Goal: Task Accomplishment & Management: Complete application form

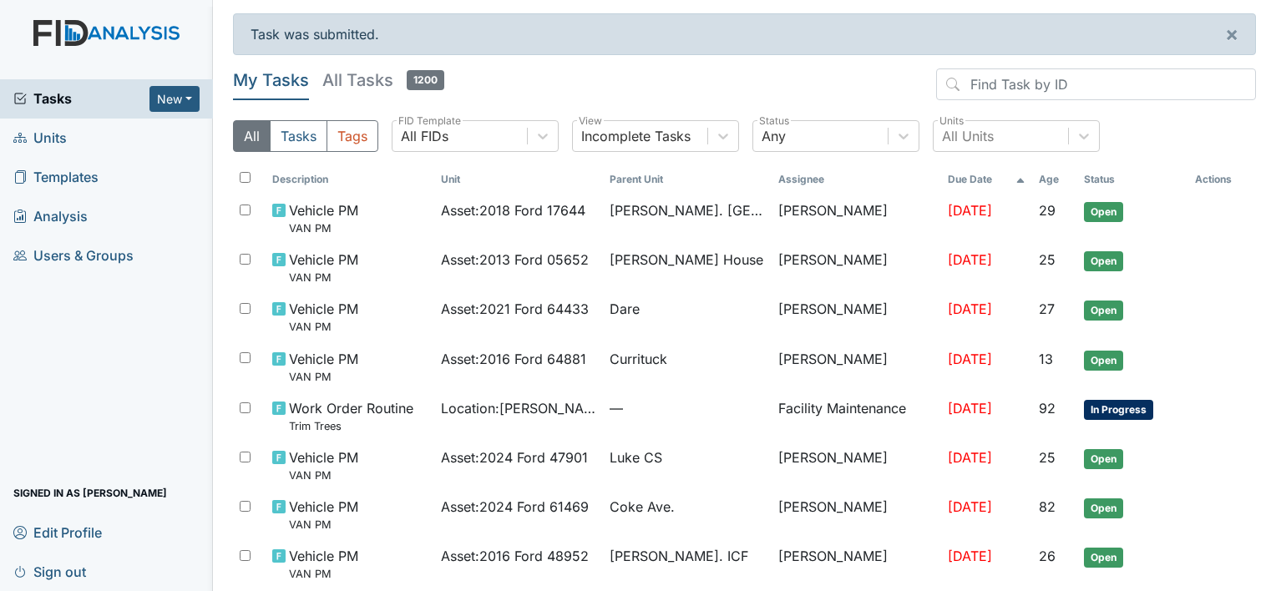
scroll to position [545, 0]
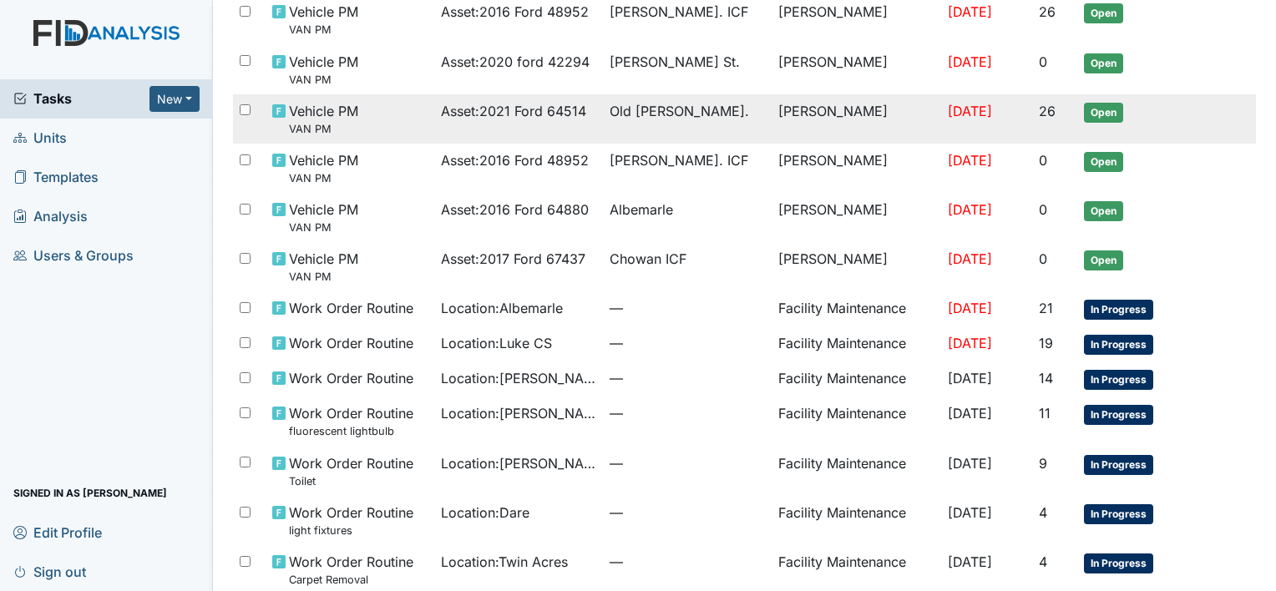
click at [659, 104] on span "Old [PERSON_NAME]." at bounding box center [679, 111] width 139 height 20
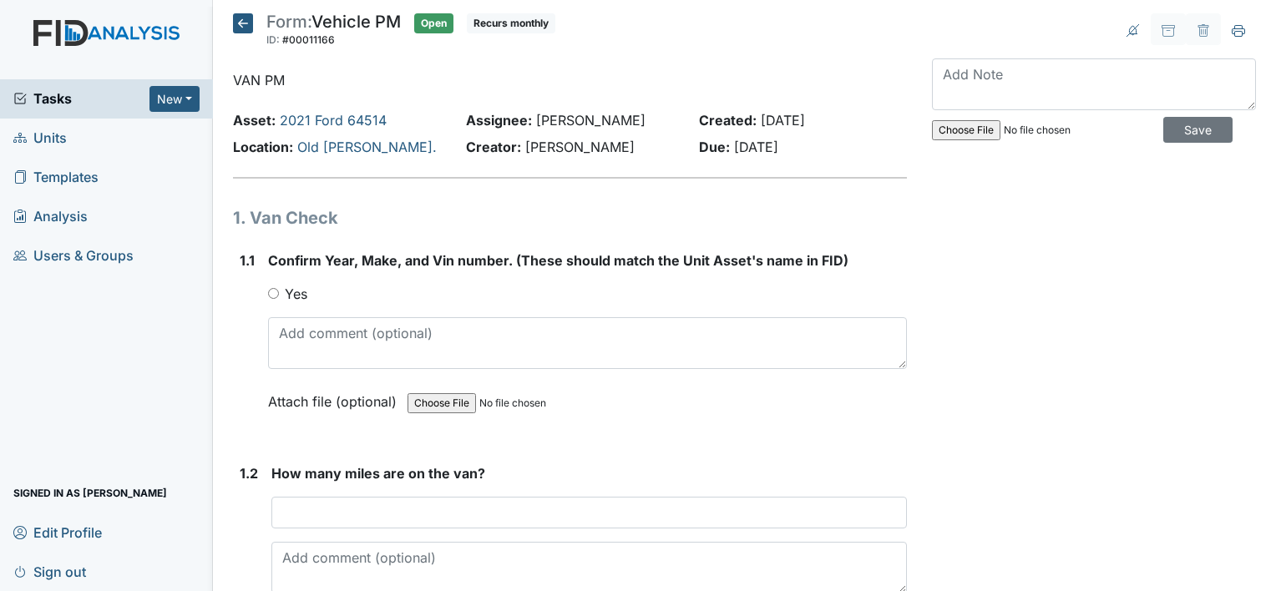
click at [272, 295] on input "Yes" at bounding box center [273, 293] width 11 height 11
radio input "true"
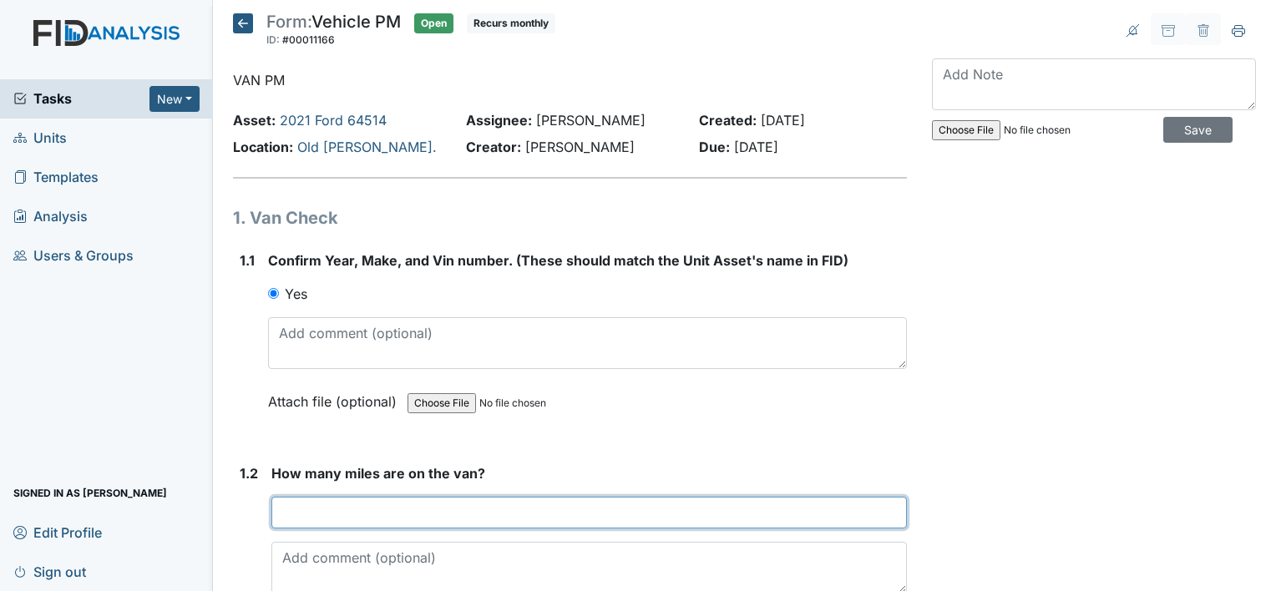
click at [272, 507] on input "number" at bounding box center [589, 513] width 636 height 32
type input "9"
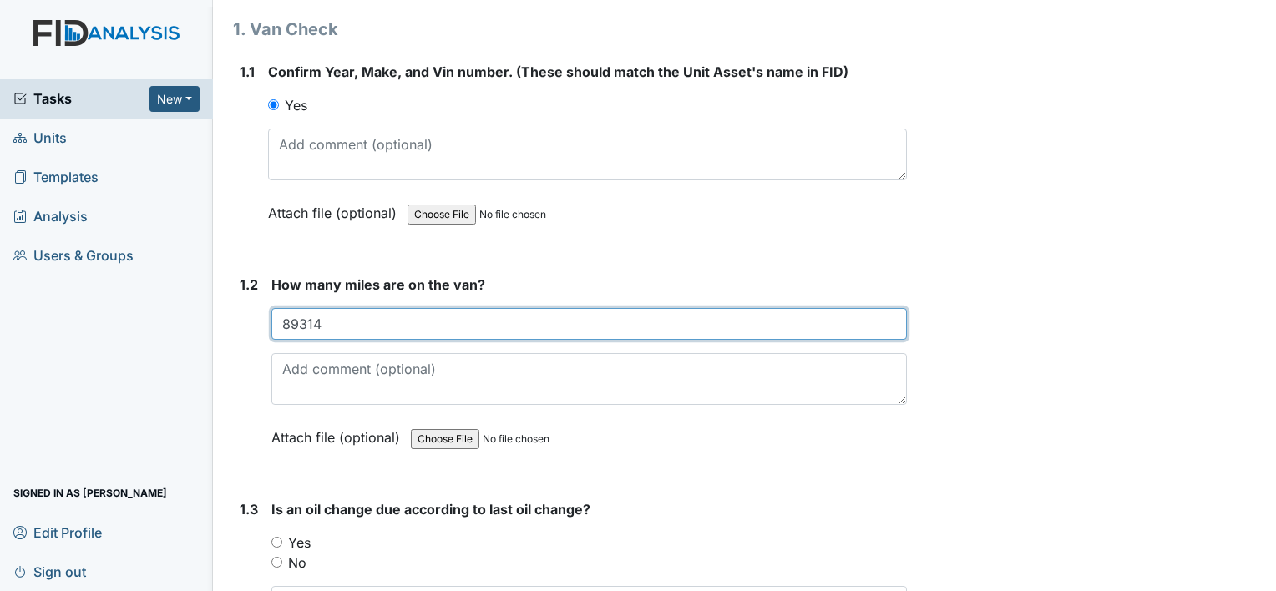
scroll to position [301, 0]
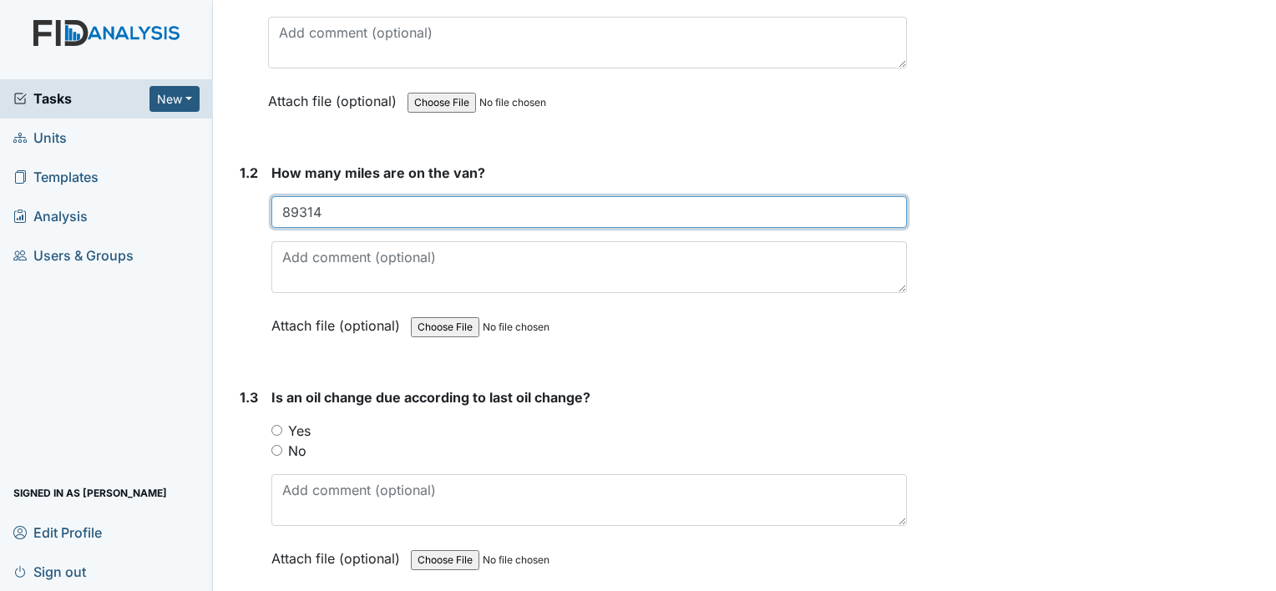
type input "89314"
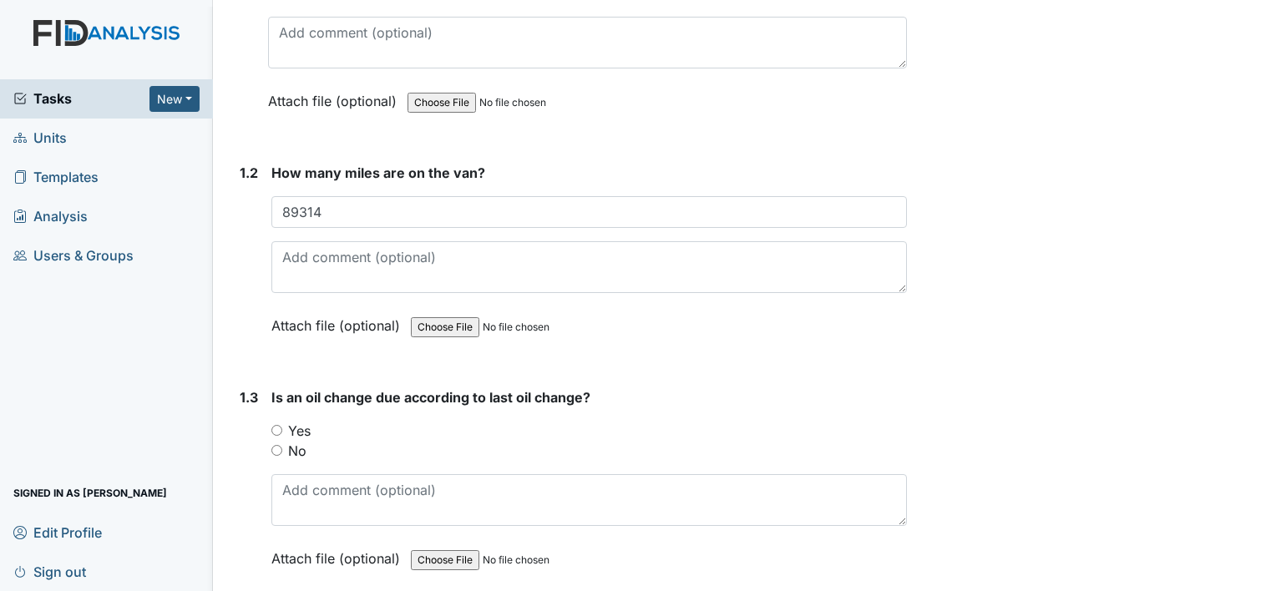
click at [274, 451] on input "No" at bounding box center [276, 450] width 11 height 11
radio input "true"
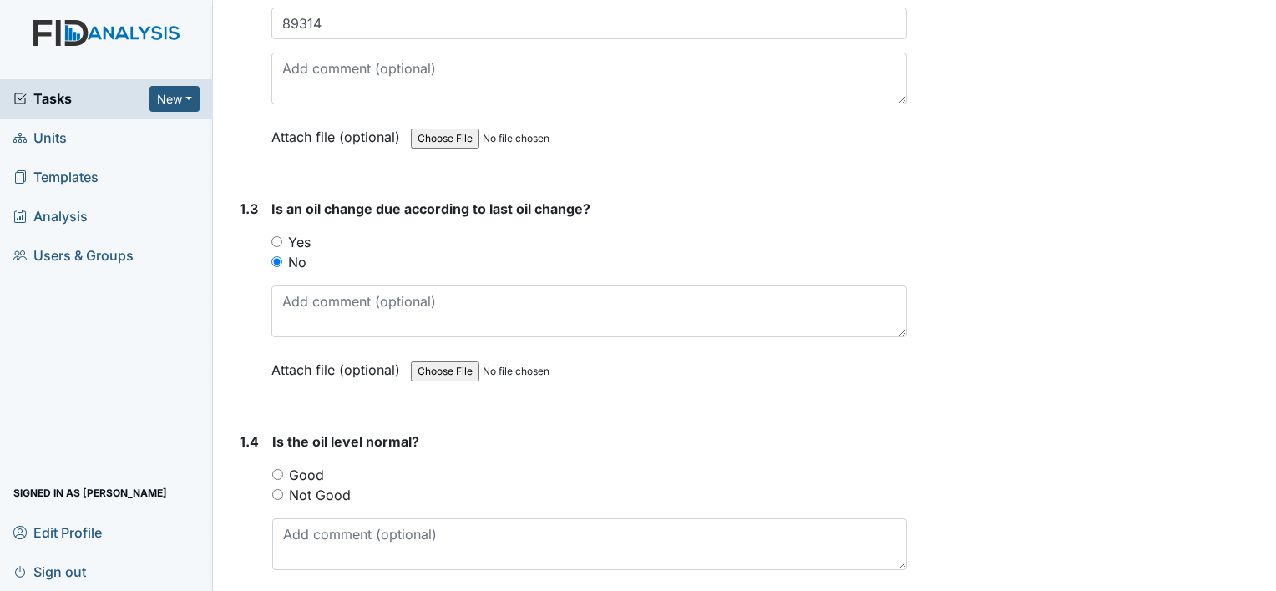
scroll to position [591, 0]
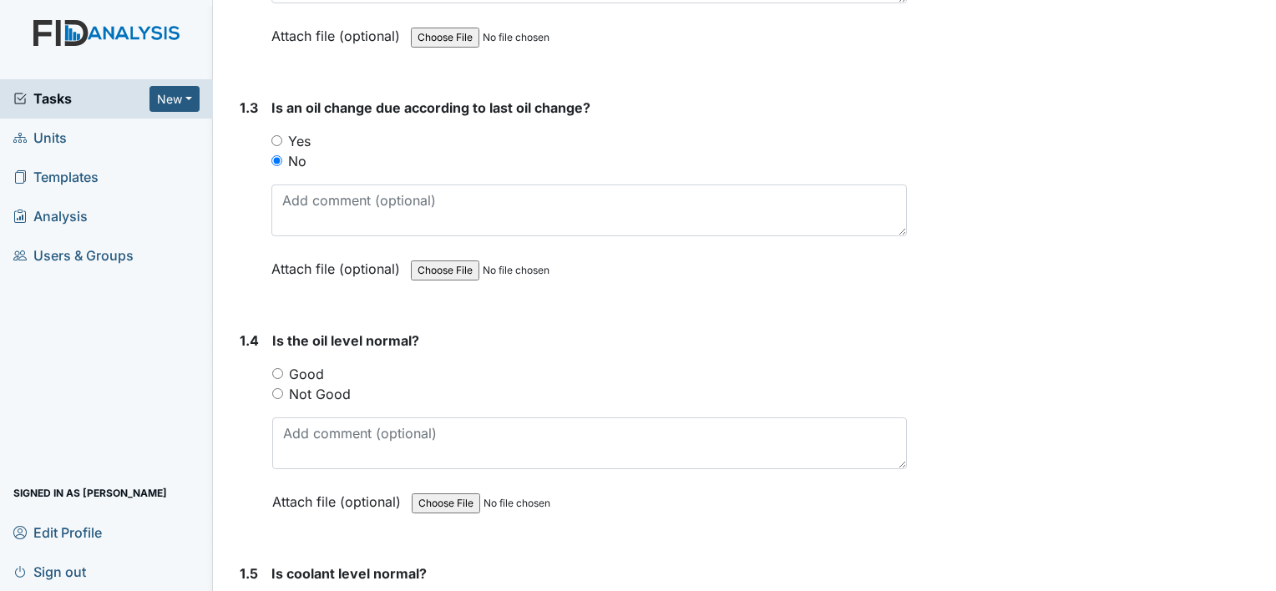
click at [274, 368] on input "Good" at bounding box center [277, 373] width 11 height 11
radio input "true"
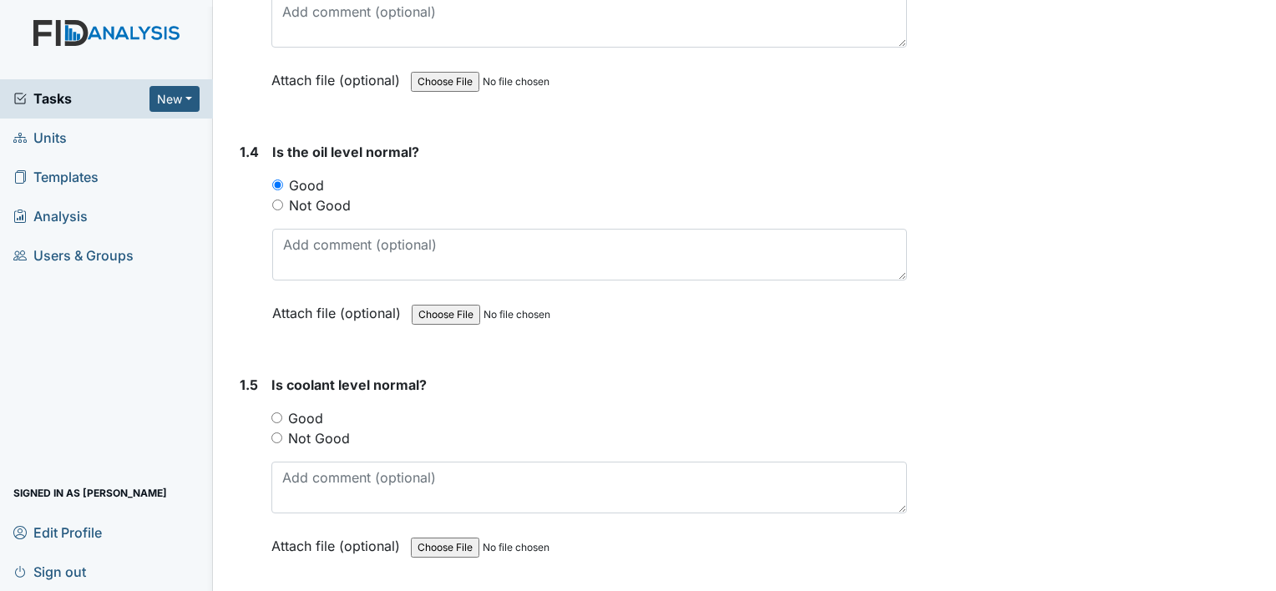
scroll to position [858, 0]
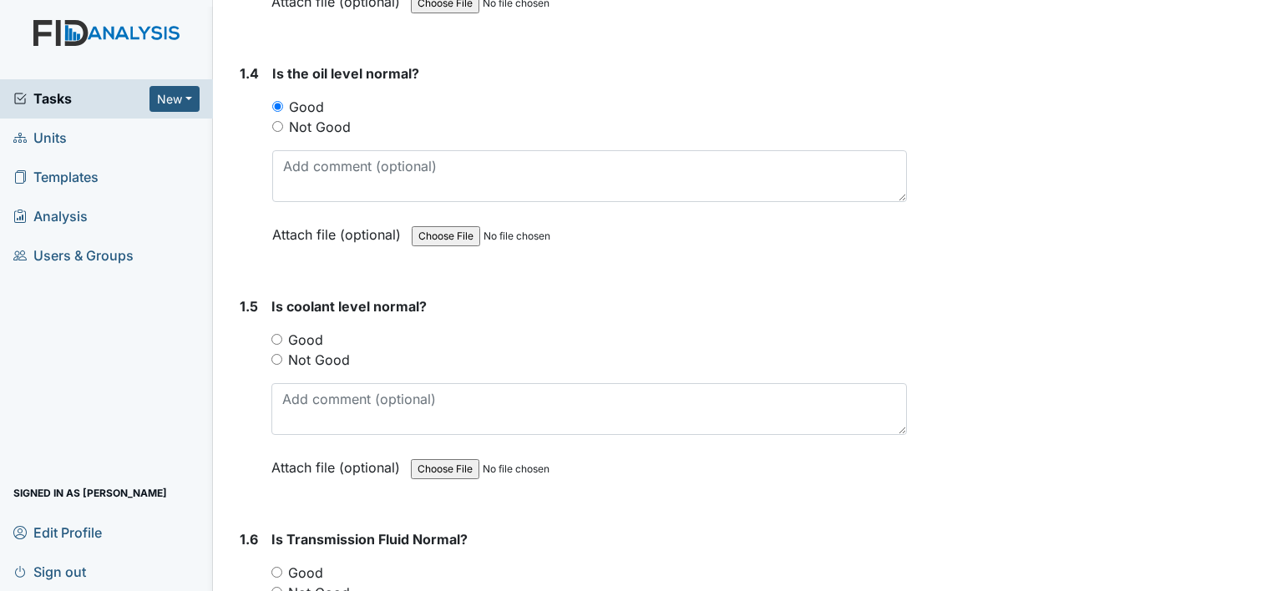
click at [274, 334] on input "Good" at bounding box center [276, 339] width 11 height 11
radio input "true"
click at [281, 567] on input "Good" at bounding box center [276, 572] width 11 height 11
radio input "true"
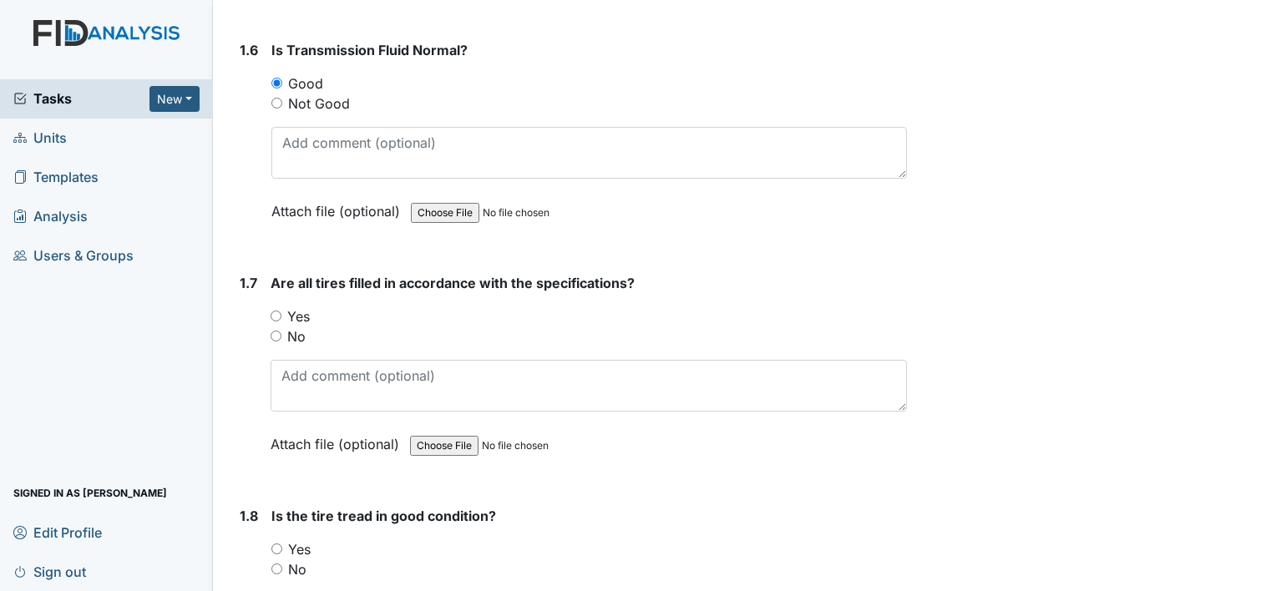
scroll to position [1392, 0]
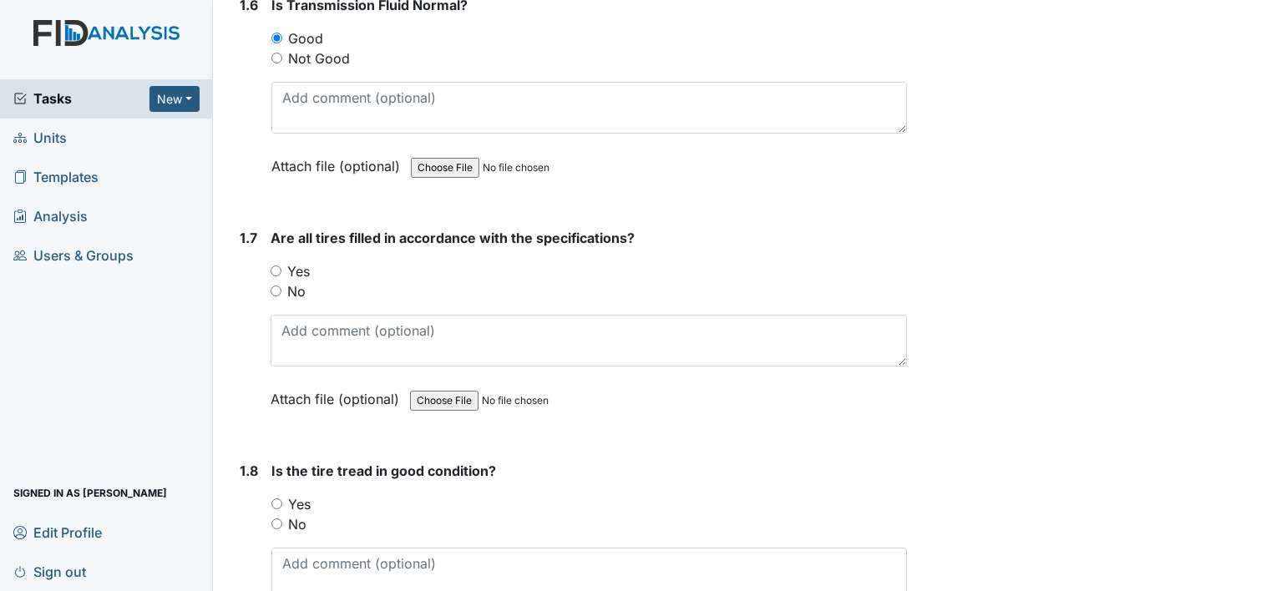
click at [276, 266] on input "Yes" at bounding box center [276, 271] width 11 height 11
radio input "true"
click at [275, 499] on input "Yes" at bounding box center [276, 504] width 11 height 11
radio input "true"
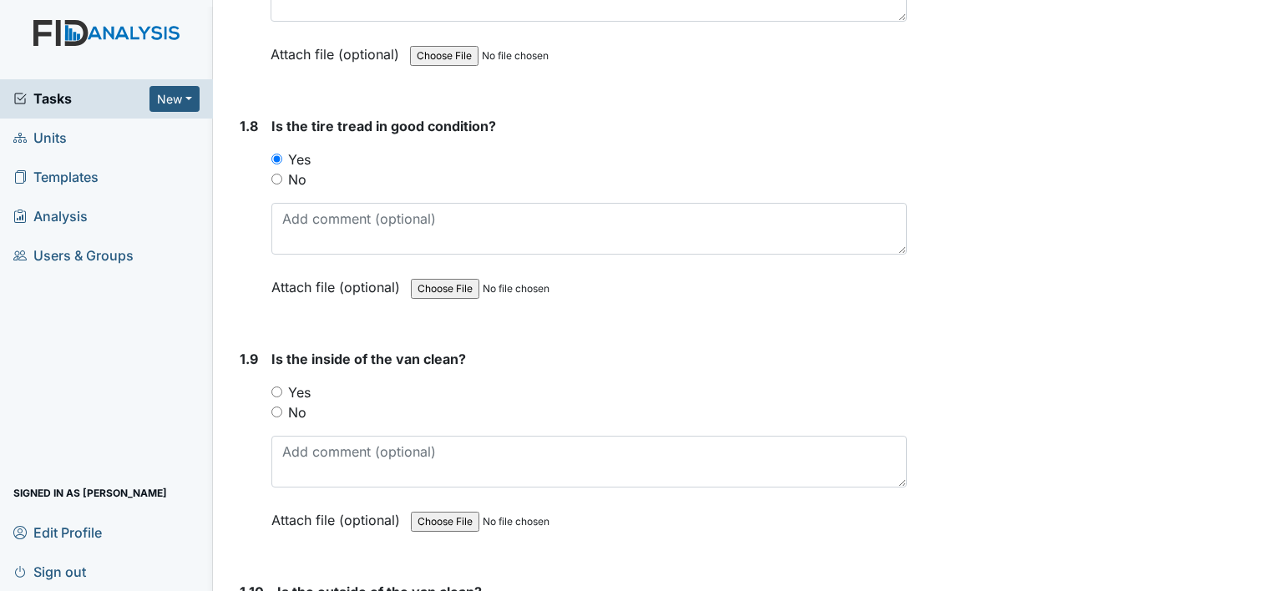
scroll to position [1771, 0]
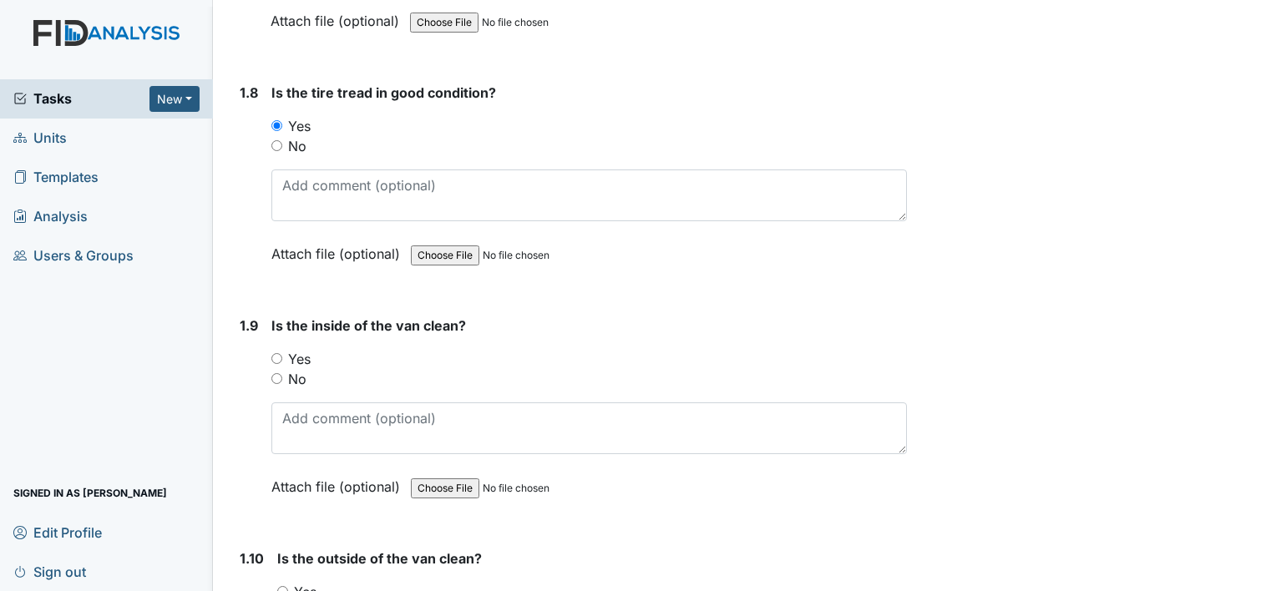
click at [275, 353] on input "Yes" at bounding box center [276, 358] width 11 height 11
radio input "true"
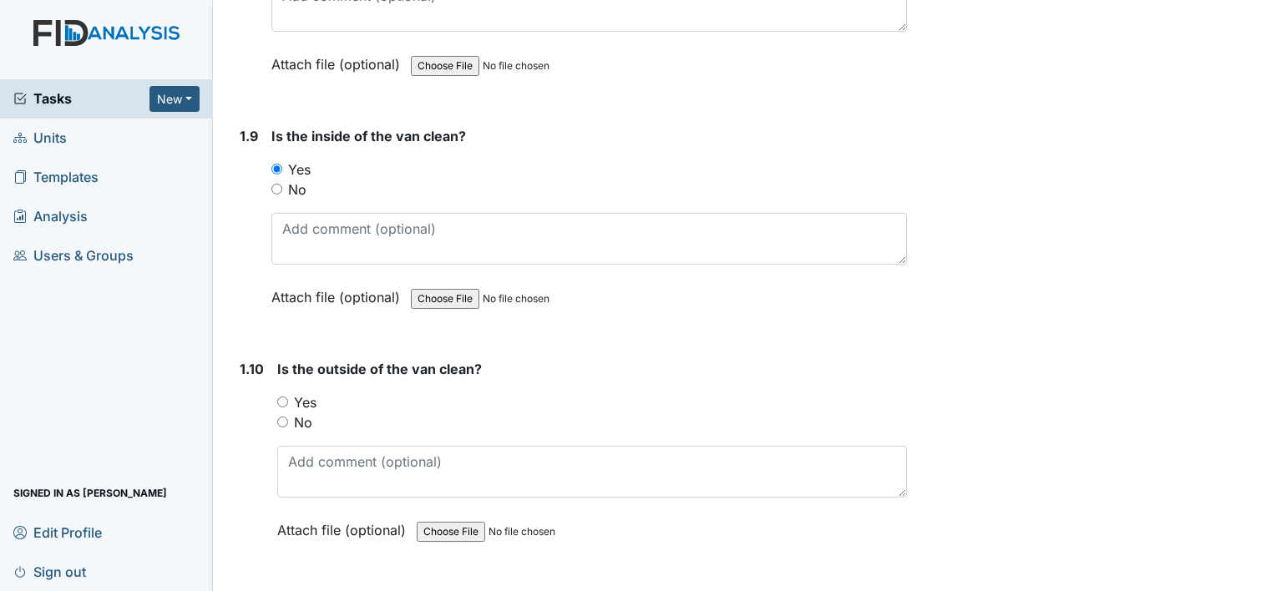
scroll to position [2016, 0]
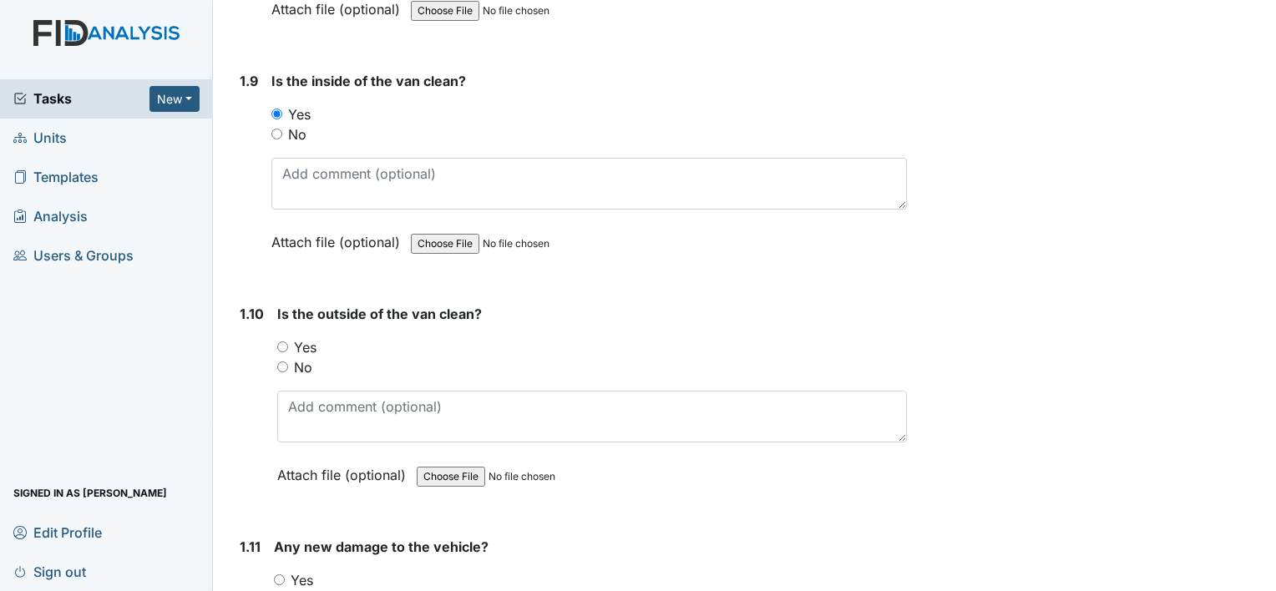
click at [280, 342] on input "Yes" at bounding box center [282, 347] width 11 height 11
radio input "true"
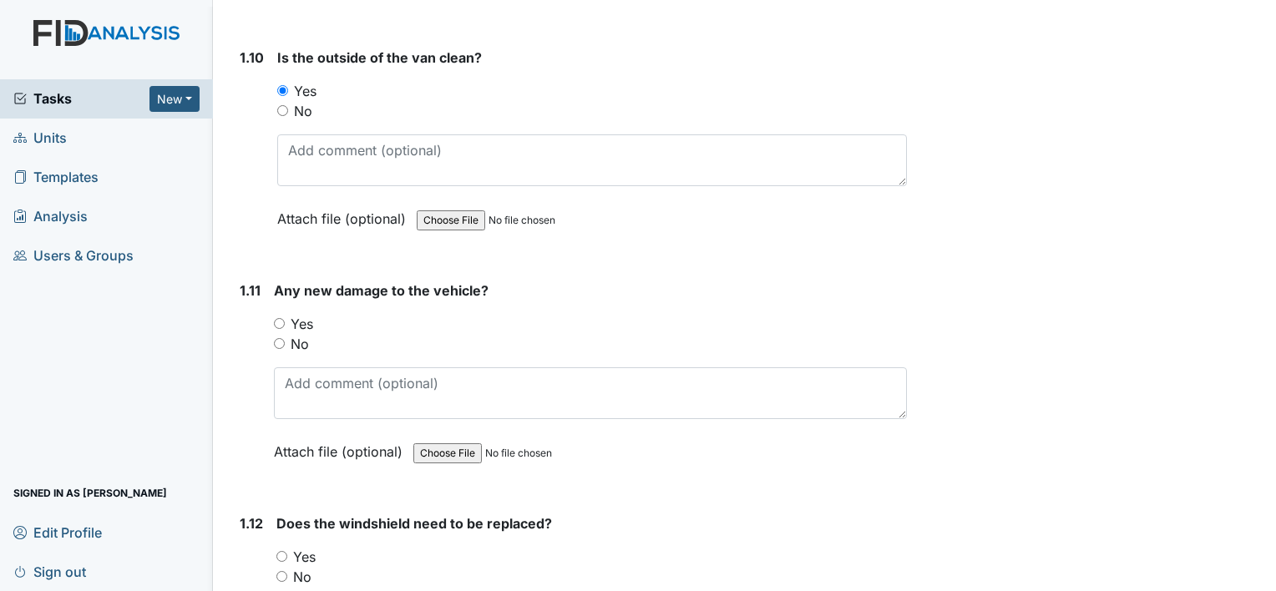
scroll to position [2328, 0]
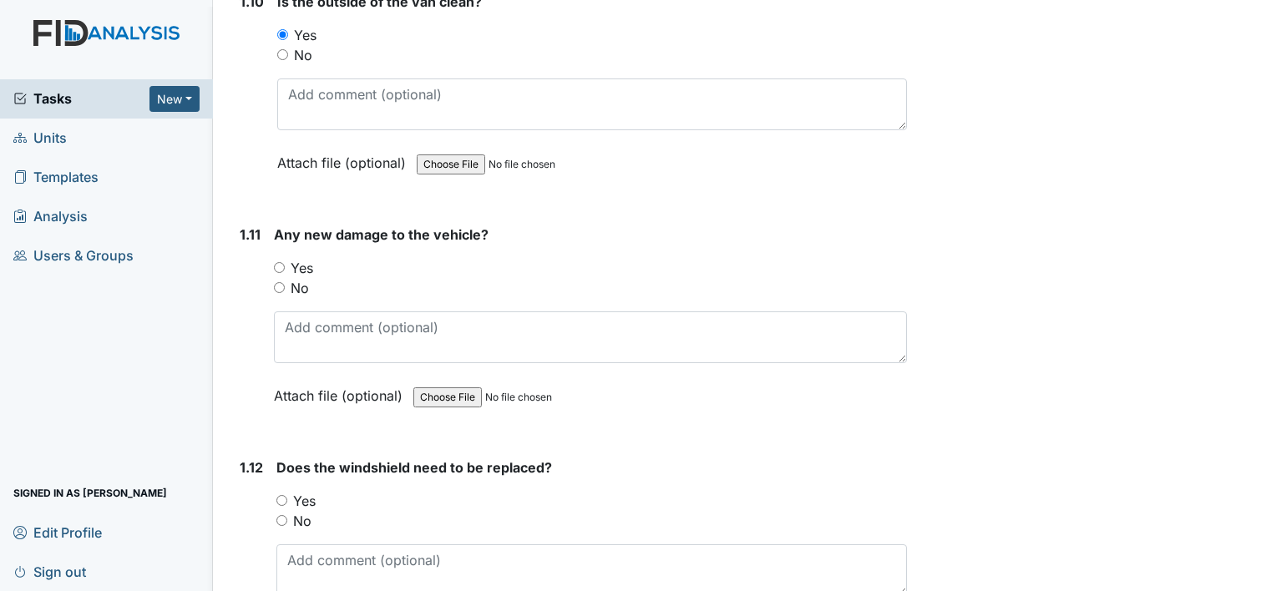
click at [279, 515] on input "No" at bounding box center [281, 520] width 11 height 11
radio input "true"
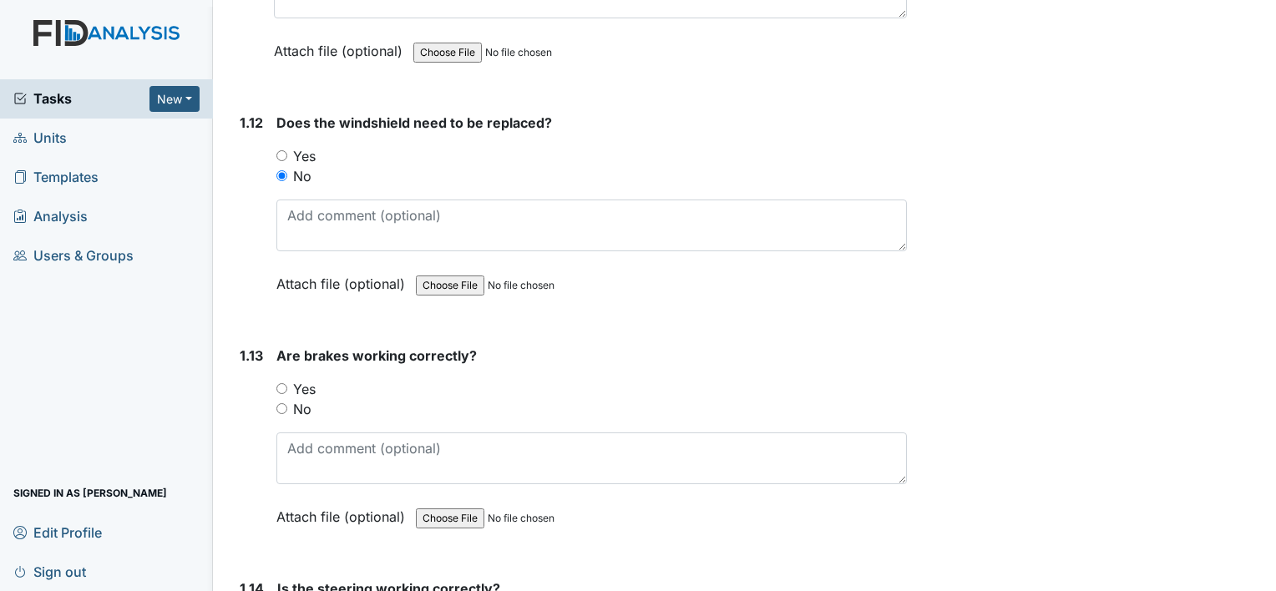
scroll to position [2762, 0]
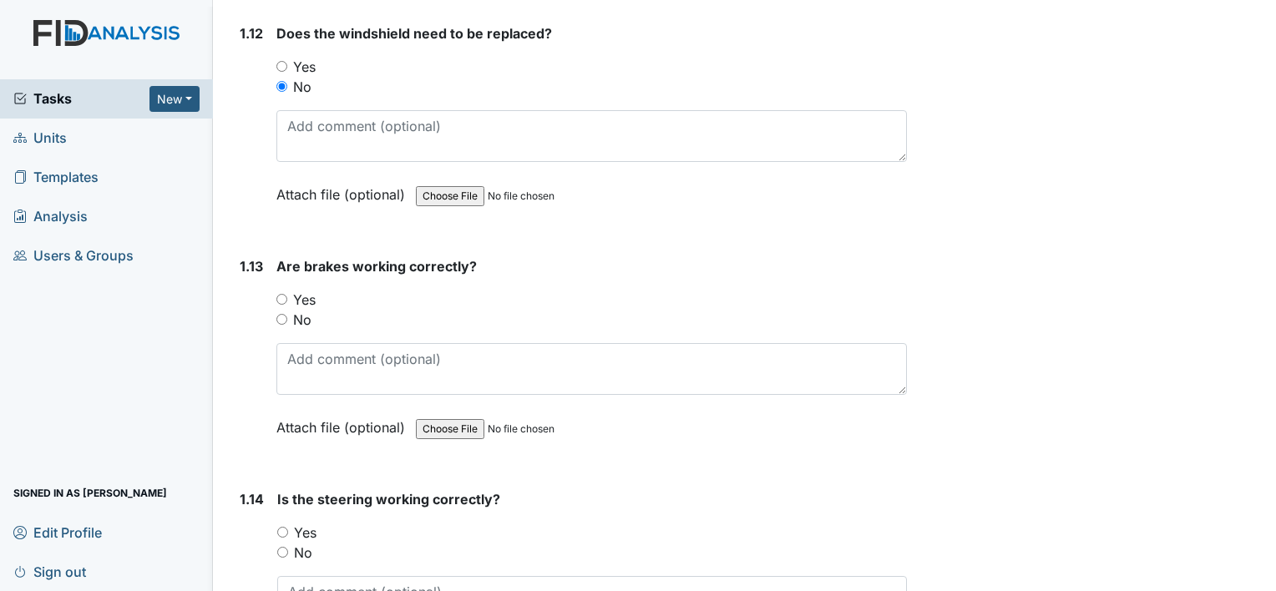
click at [281, 294] on input "Yes" at bounding box center [281, 299] width 11 height 11
radio input "true"
click at [277, 527] on input "Yes" at bounding box center [282, 532] width 11 height 11
radio input "true"
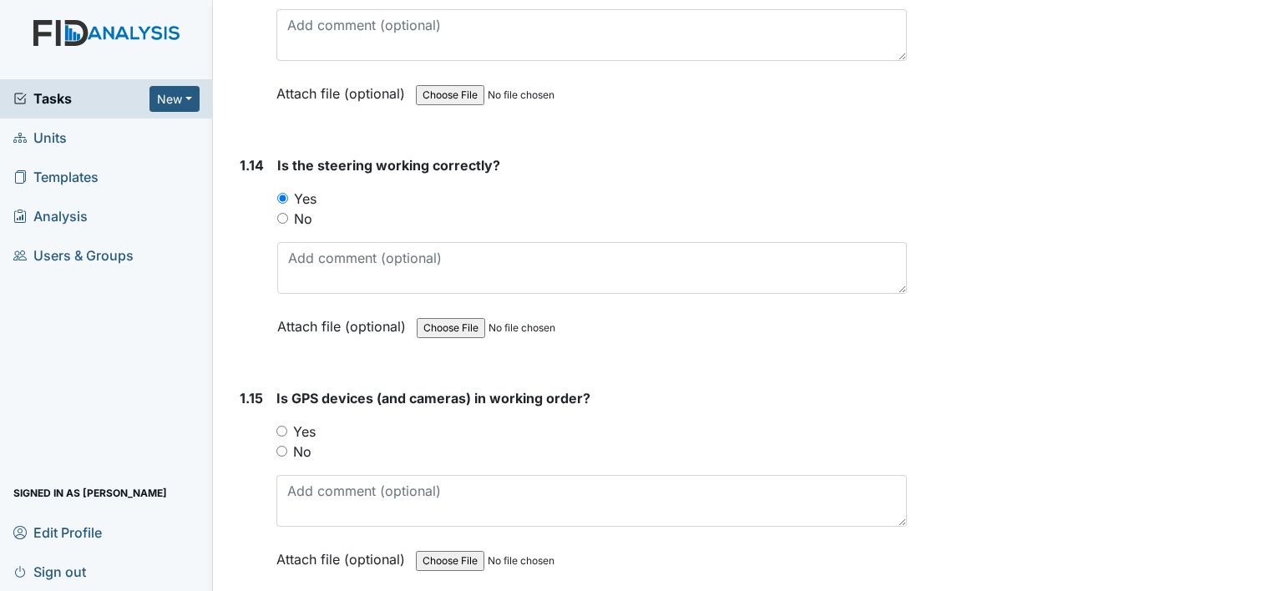
scroll to position [3158, 0]
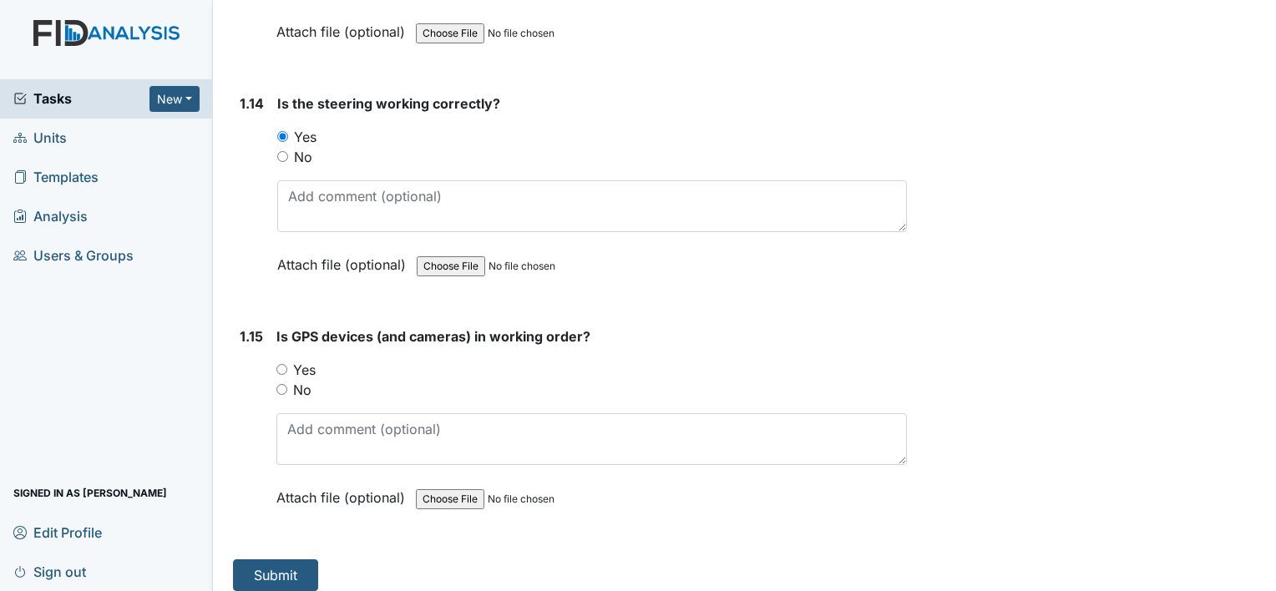
click at [282, 364] on input "Yes" at bounding box center [281, 369] width 11 height 11
radio input "true"
click at [261, 560] on button "Submit" at bounding box center [275, 576] width 85 height 32
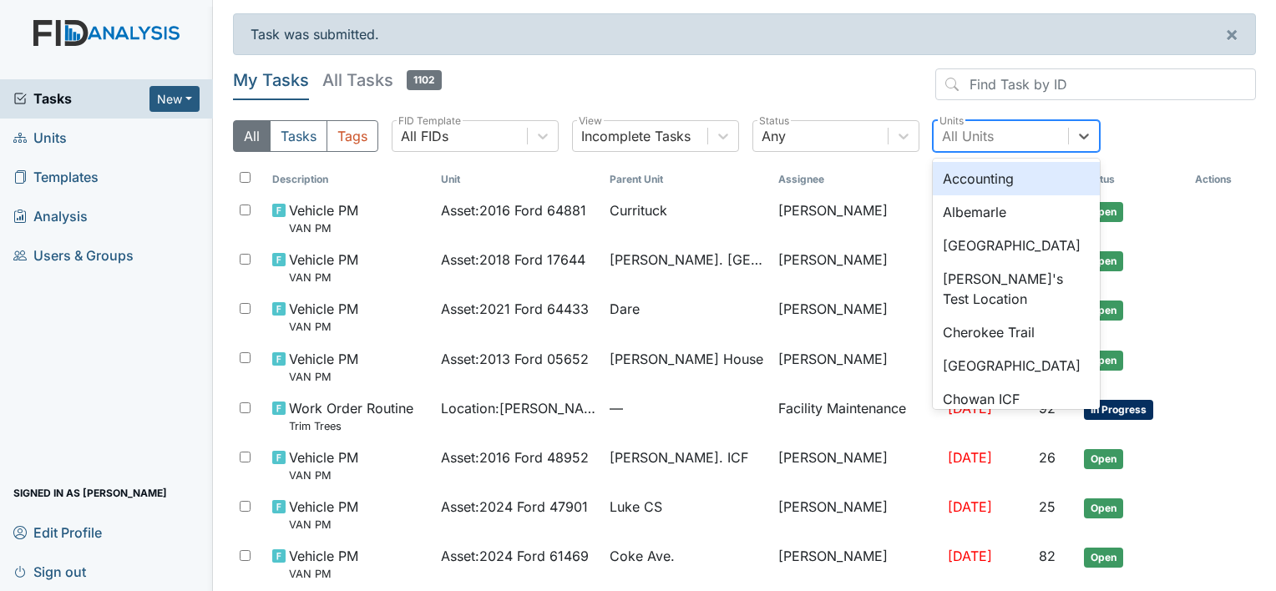
click at [986, 131] on div "All Units" at bounding box center [968, 136] width 52 height 20
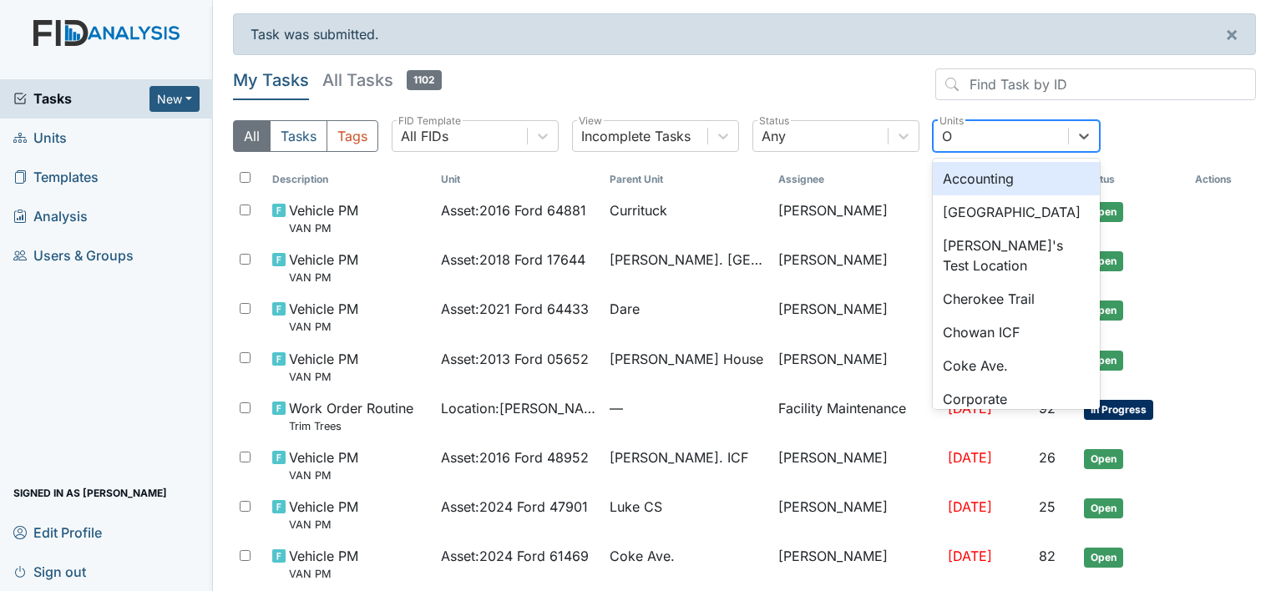
type input "OL"
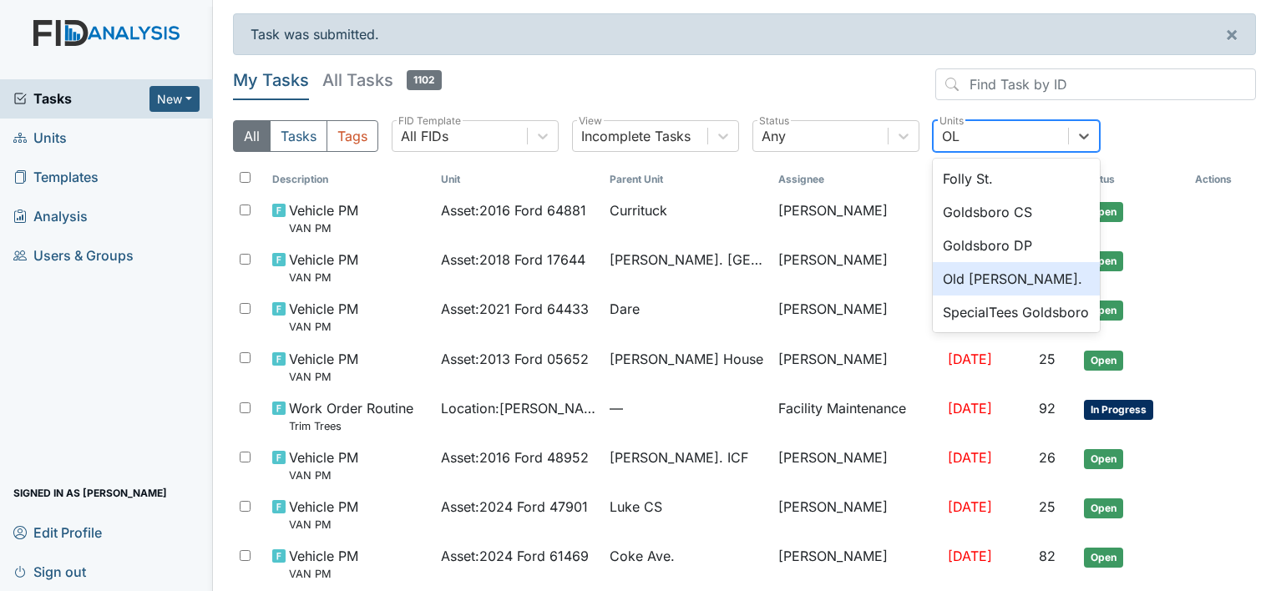
click at [983, 282] on div "Old [PERSON_NAME]." at bounding box center [1016, 278] width 167 height 33
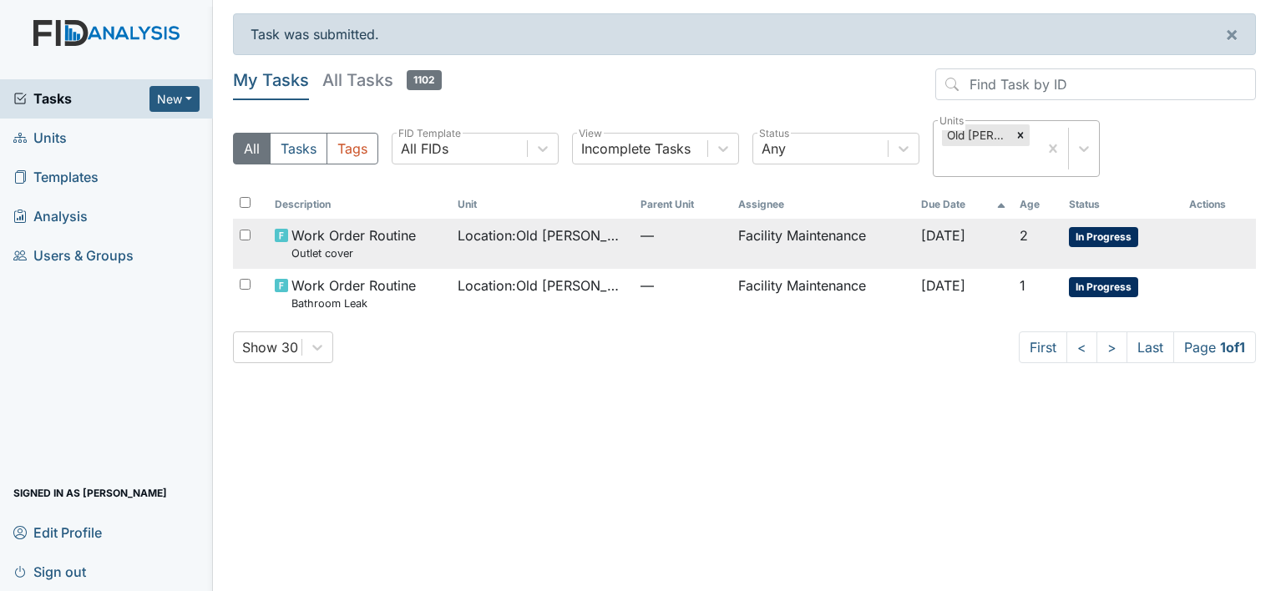
click at [889, 231] on td "Facility Maintenance" at bounding box center [823, 243] width 183 height 49
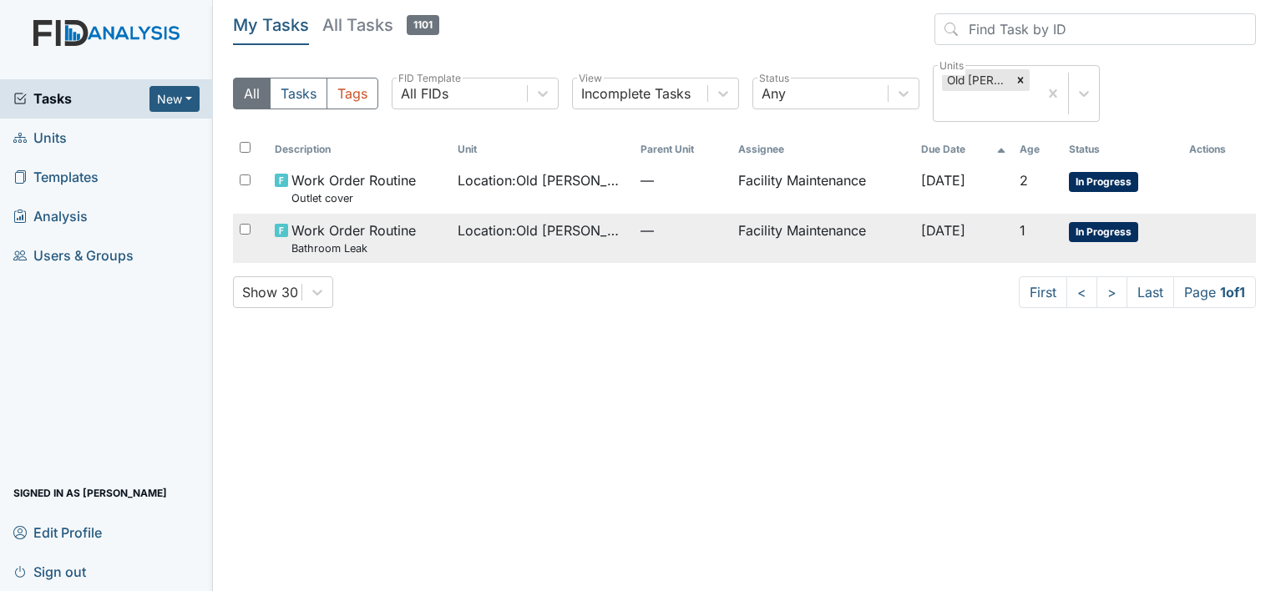
click at [341, 225] on span "Work Order Routine Bathroom Leak" at bounding box center [354, 239] width 124 height 36
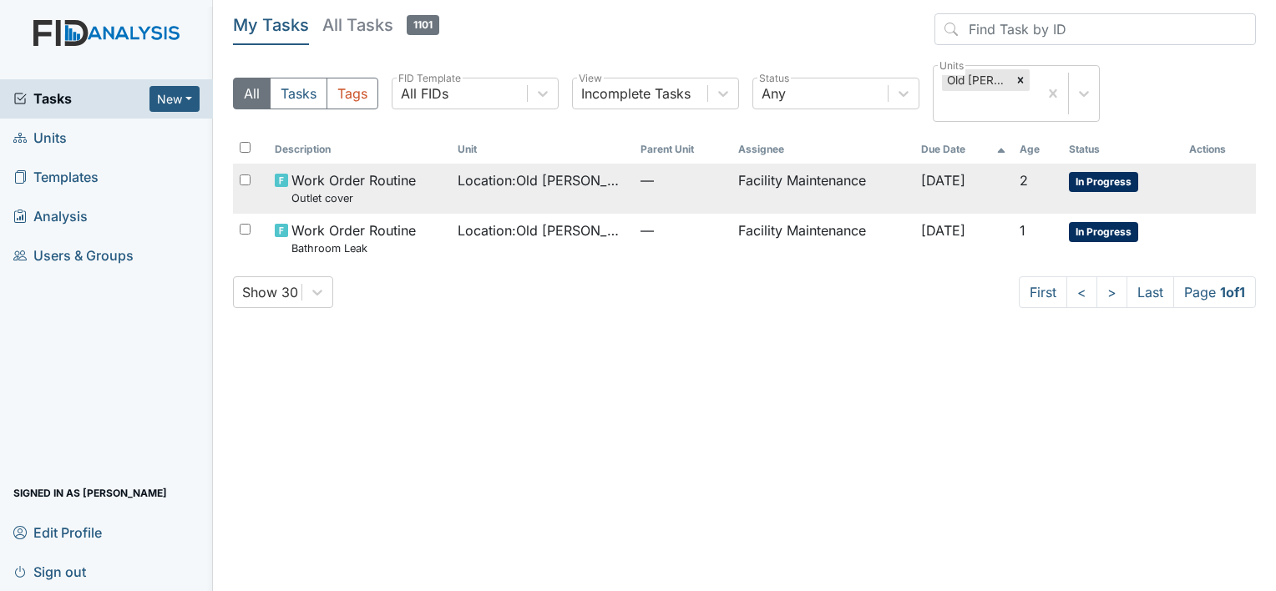
click at [317, 179] on span "Work Order Routine Outlet cover" at bounding box center [354, 188] width 124 height 36
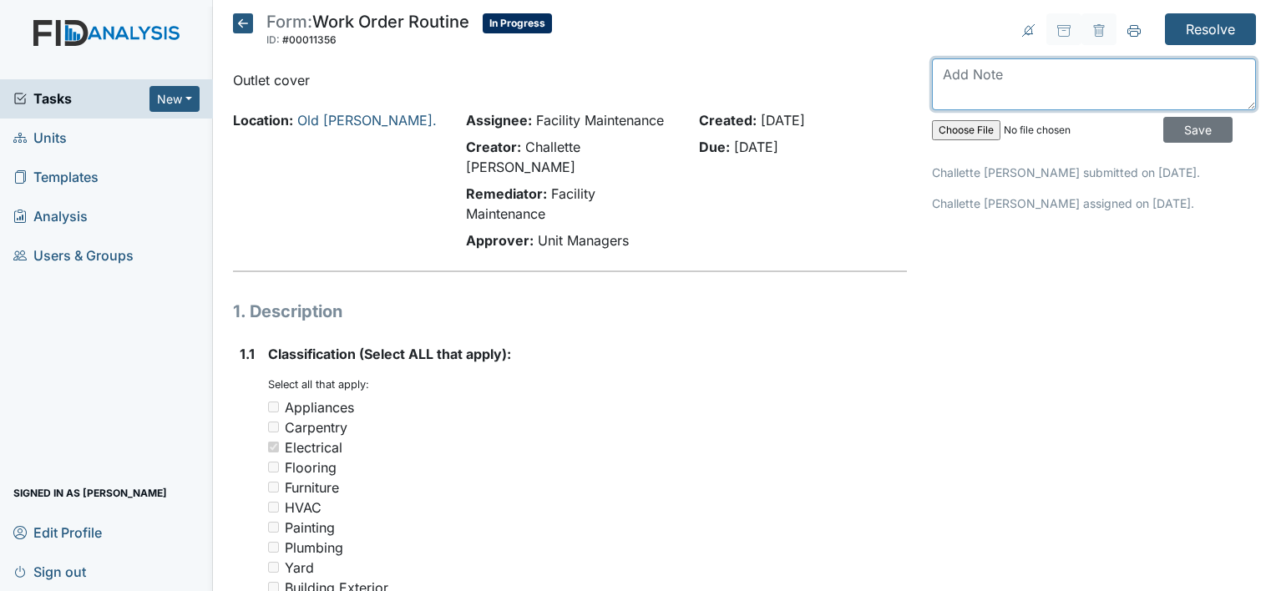
click at [957, 77] on textarea at bounding box center [1094, 84] width 324 height 52
click at [947, 66] on textarea at bounding box center [1094, 84] width 324 height 52
type textarea "OUTLET COVER INSTALLED"
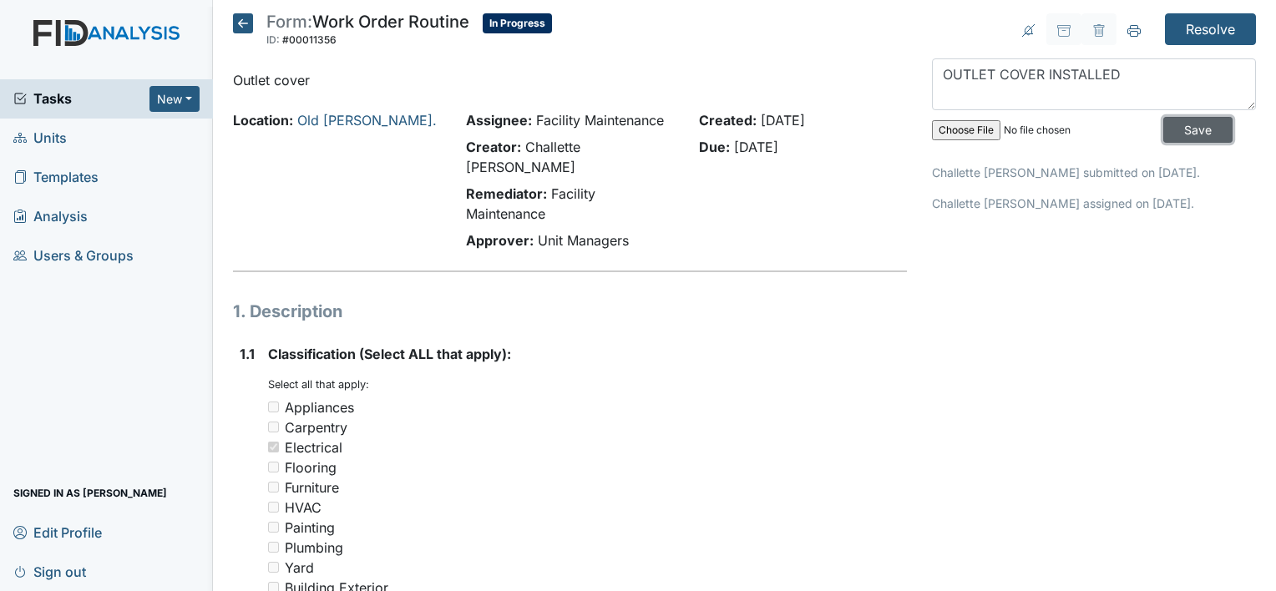
click at [1182, 120] on input "Save" at bounding box center [1198, 130] width 69 height 26
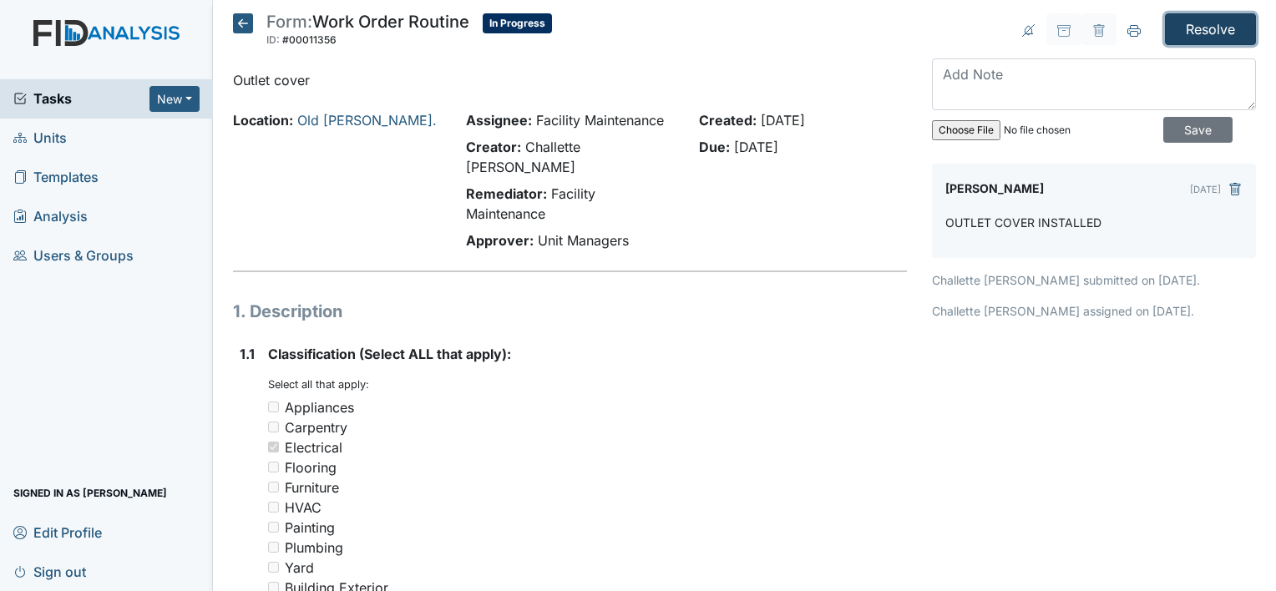
click at [1190, 23] on input "Resolve" at bounding box center [1210, 29] width 91 height 32
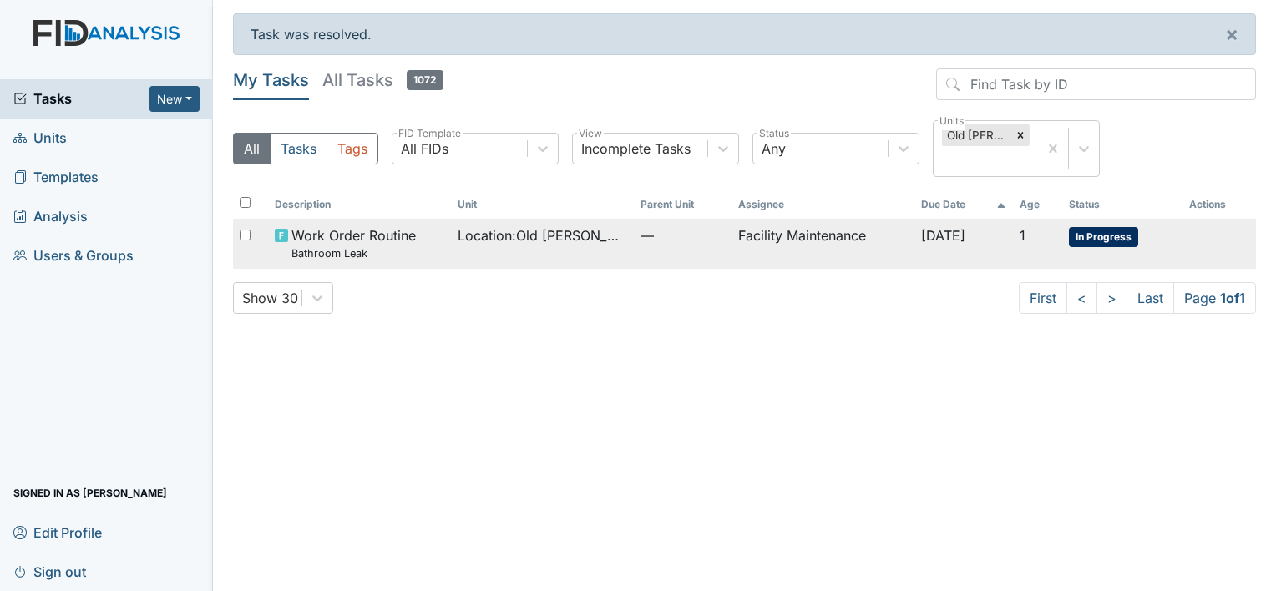
click at [365, 238] on span "Work Order Routine Bathroom Leak" at bounding box center [354, 244] width 124 height 36
click at [375, 229] on span "Work Order Routine Bathroom Leak" at bounding box center [354, 244] width 124 height 36
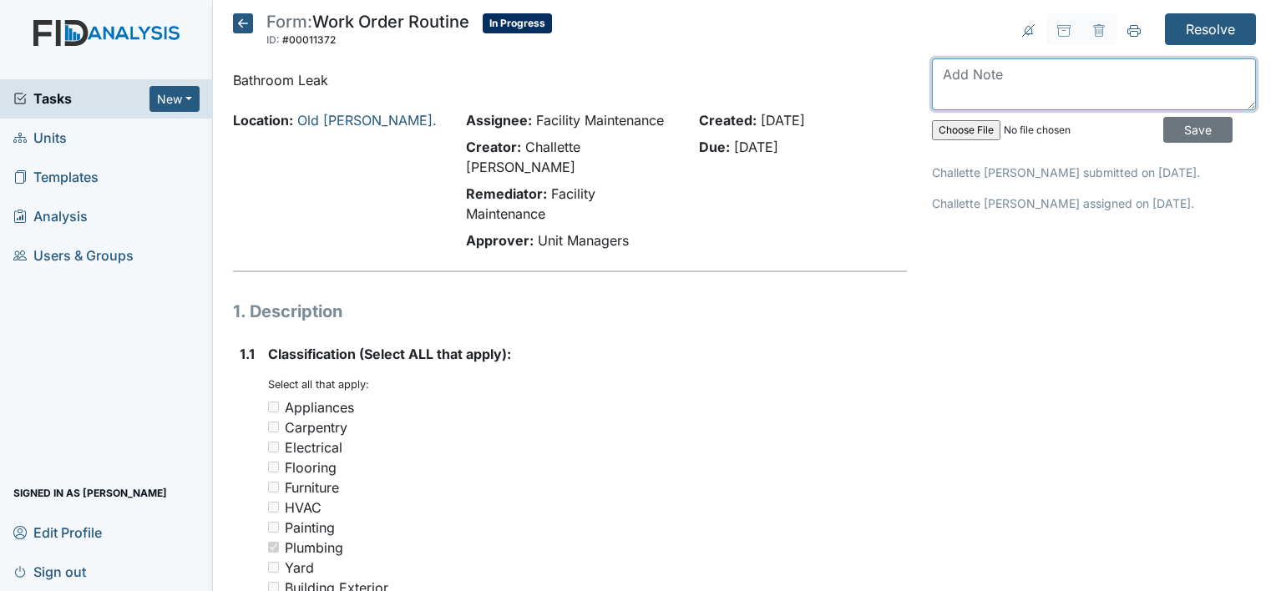
click at [942, 64] on textarea at bounding box center [1094, 84] width 324 height 52
click at [1056, 77] on textarea "bathroom leak is fix" at bounding box center [1094, 84] width 324 height 52
type textarea "bathroom leak is fix under sink"
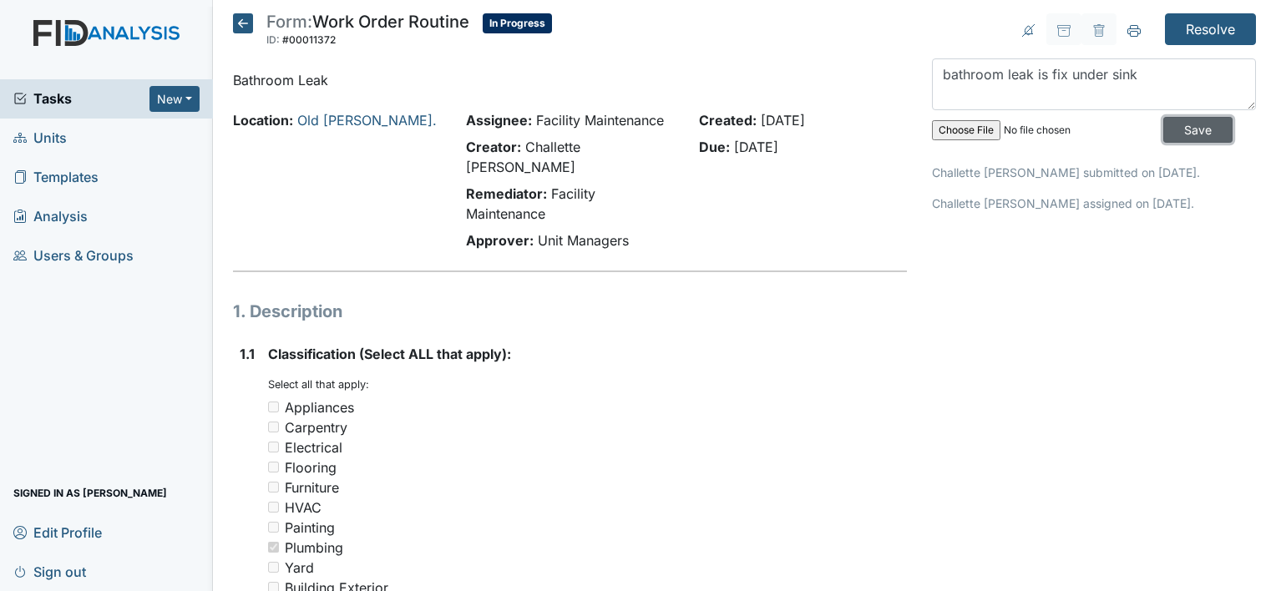
click at [1186, 130] on input "Save" at bounding box center [1198, 130] width 69 height 26
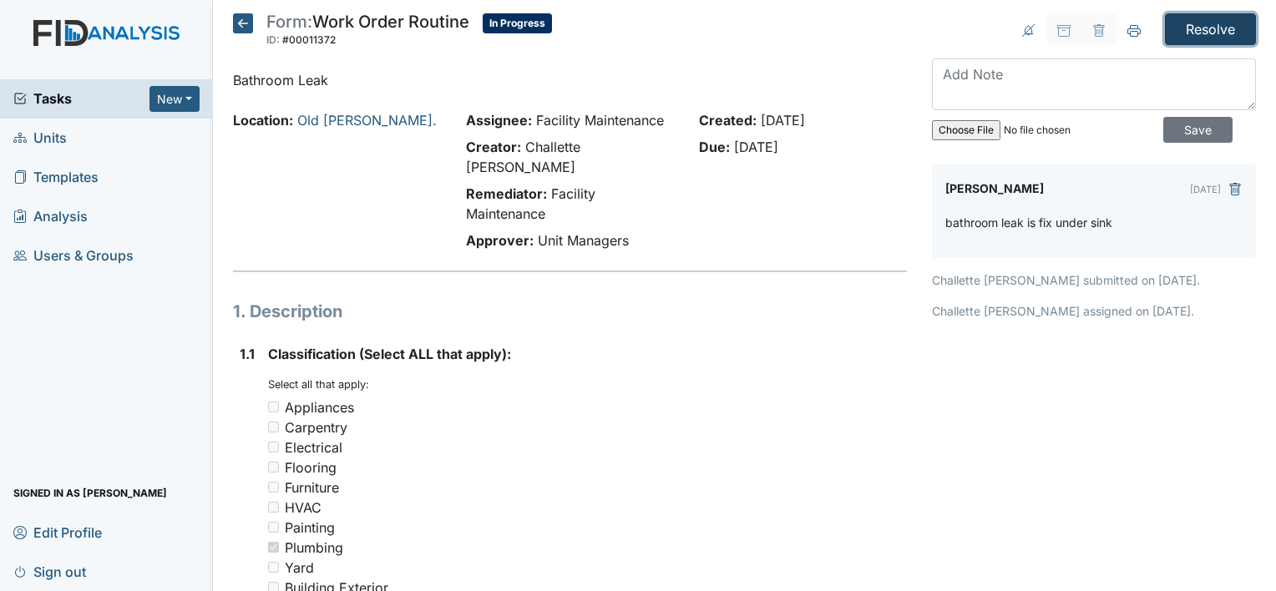
click at [1204, 26] on input "Resolve" at bounding box center [1210, 29] width 91 height 32
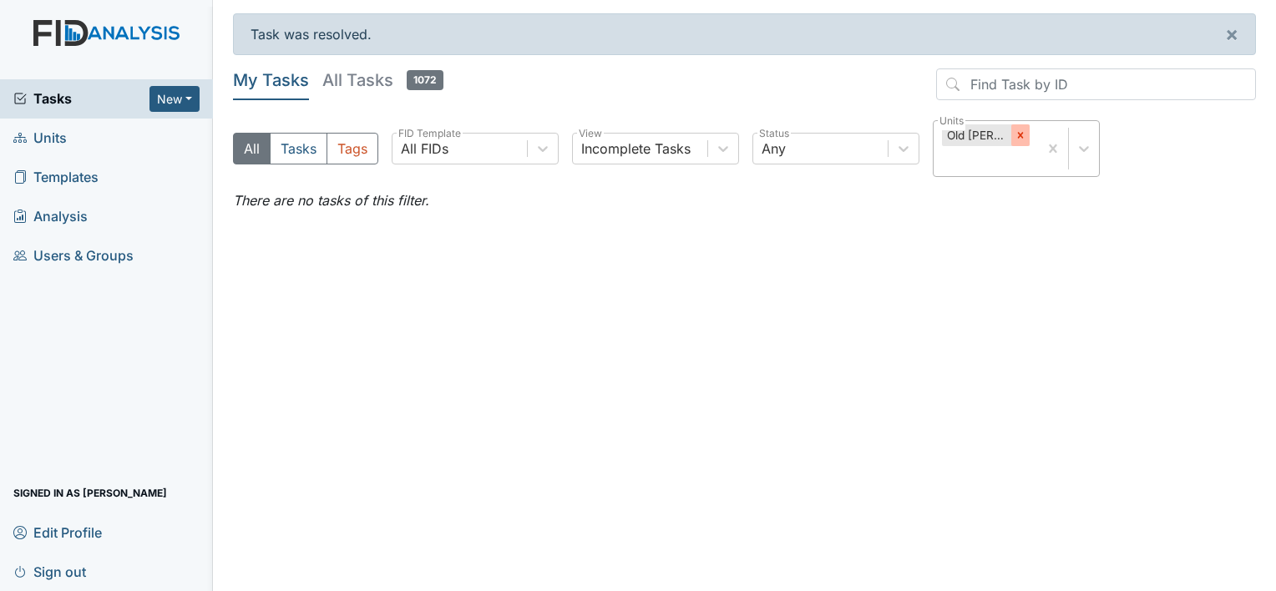
click at [1016, 133] on icon at bounding box center [1021, 135] width 12 height 12
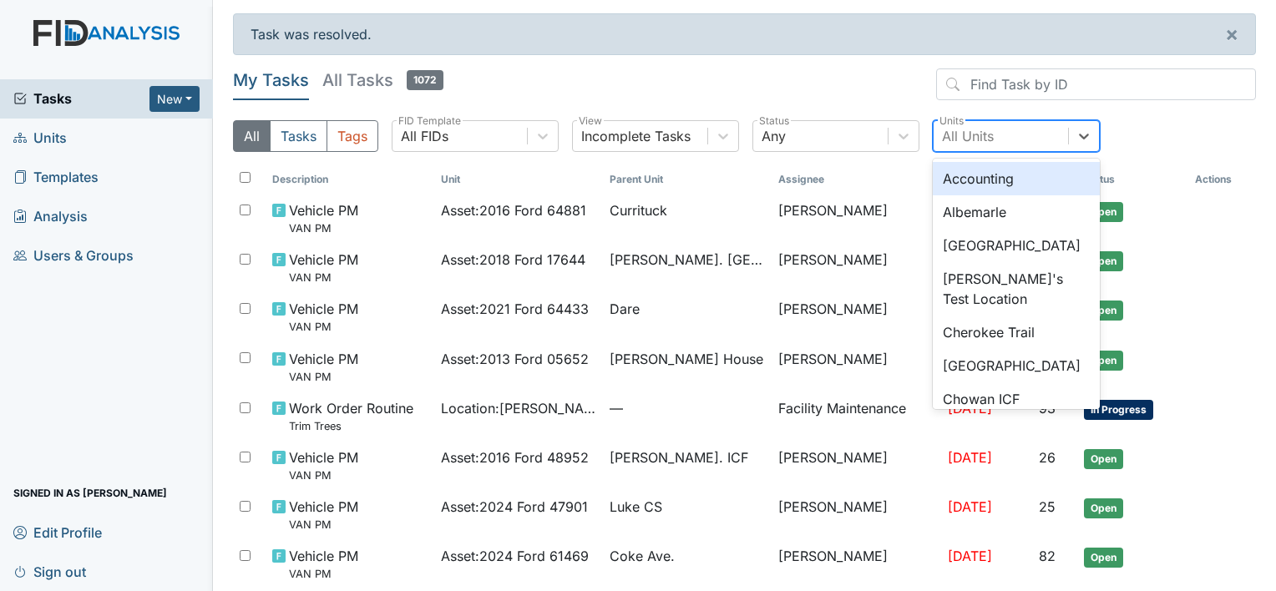
click at [1016, 133] on div "All Units" at bounding box center [1001, 136] width 134 height 30
